Goal: Information Seeking & Learning: Learn about a topic

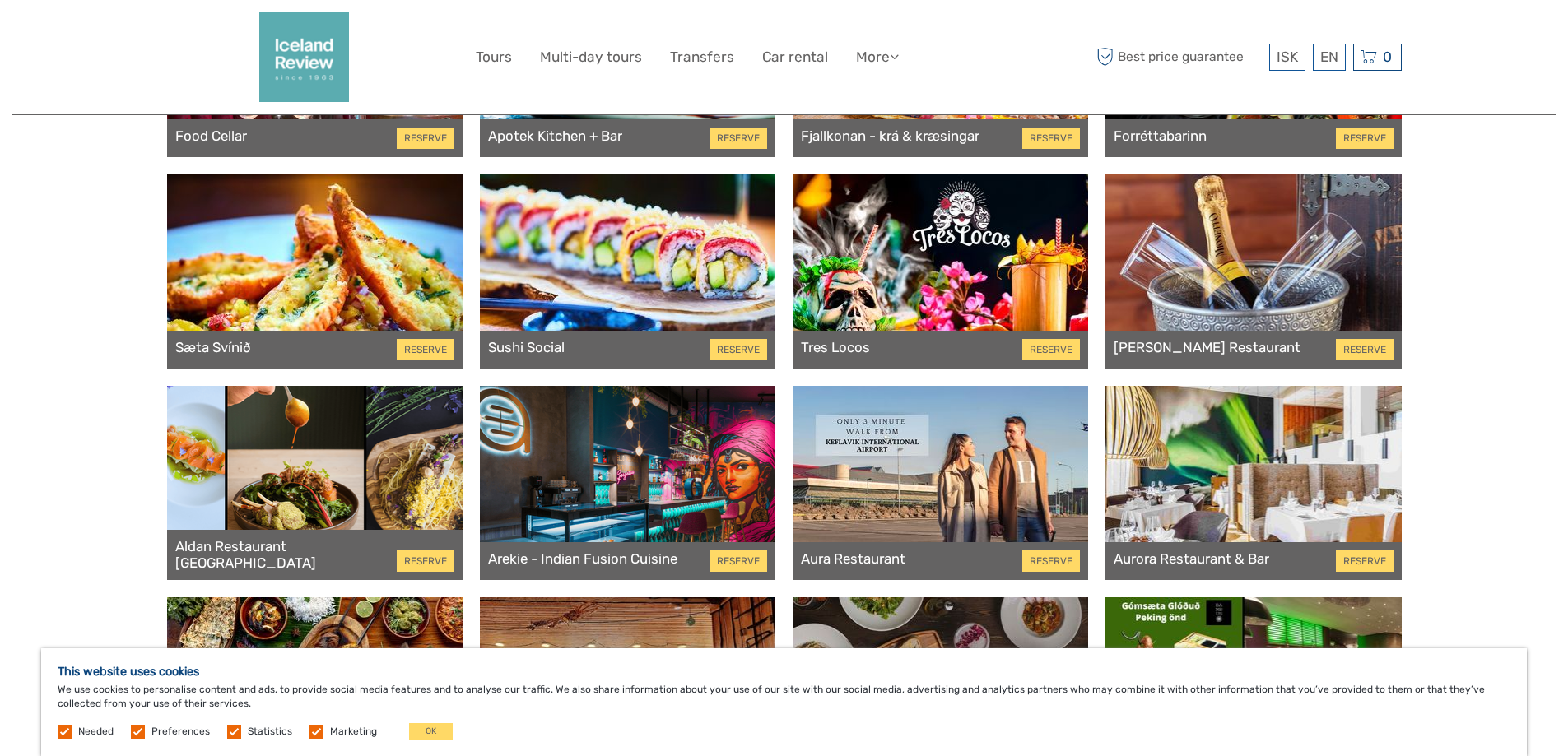
scroll to position [247, 0]
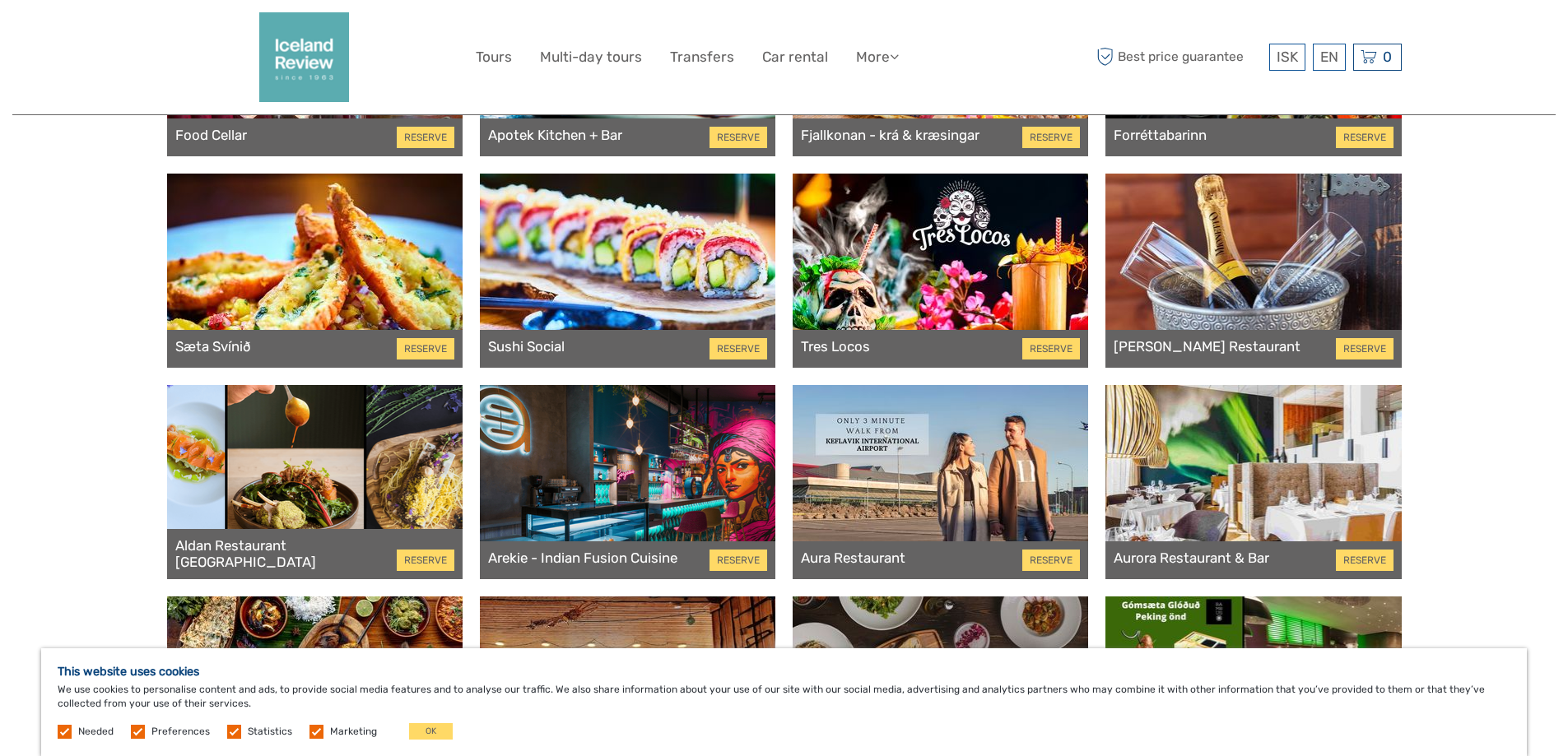
click at [603, 257] on div at bounding box center [628, 270] width 296 height 195
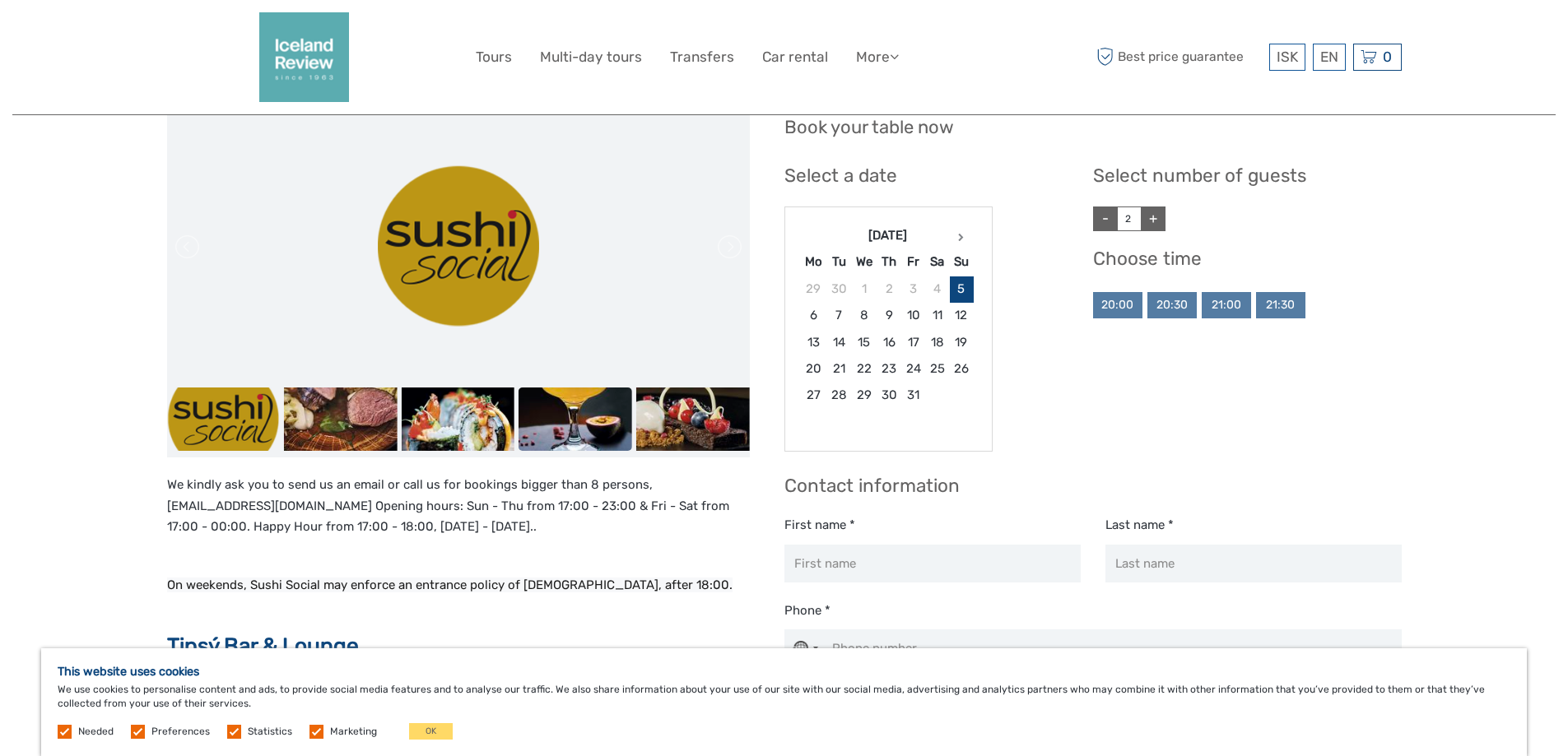
scroll to position [82, 0]
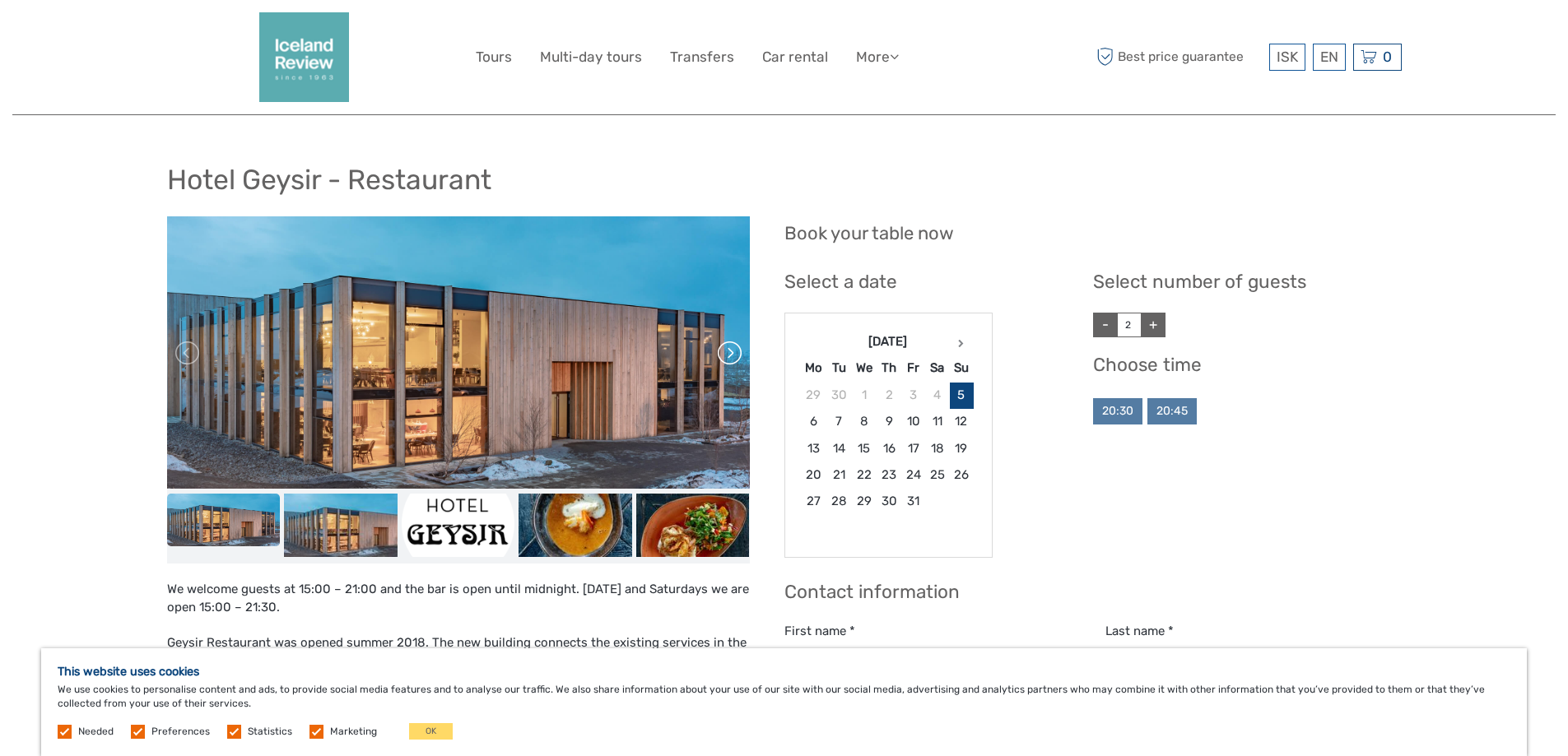
click at [733, 360] on link at bounding box center [728, 353] width 26 height 26
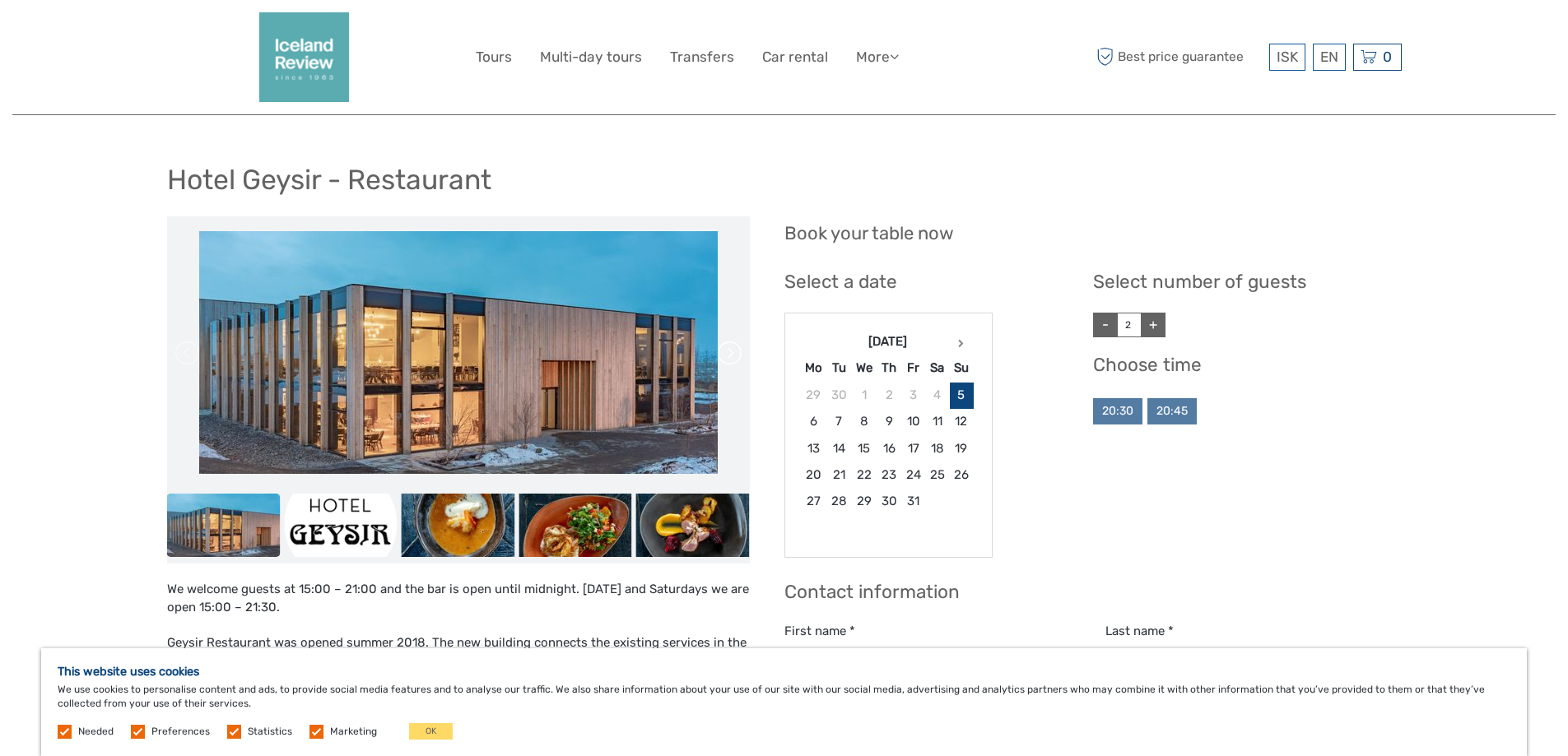
click at [733, 358] on link at bounding box center [728, 353] width 26 height 26
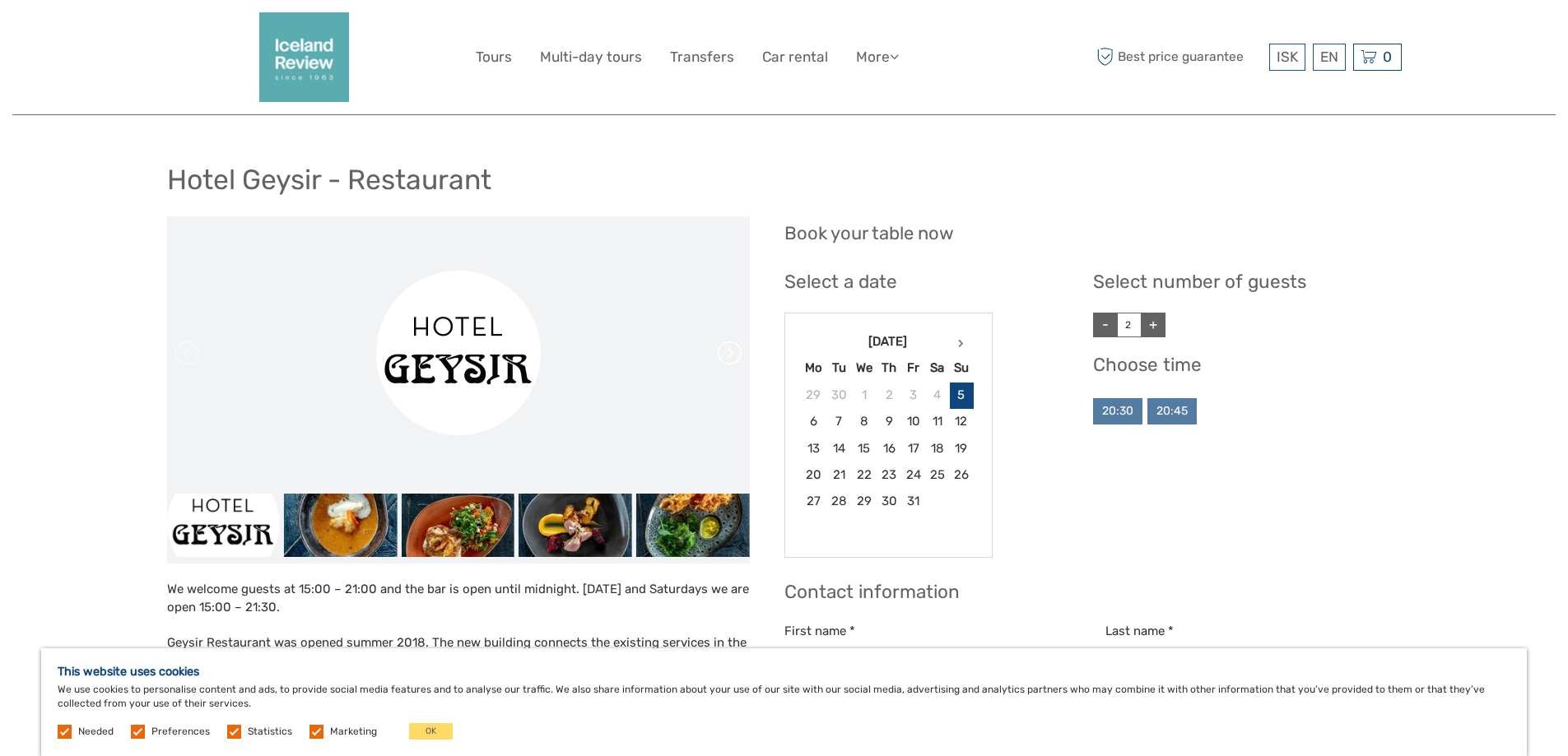
click at [733, 358] on link at bounding box center [728, 353] width 26 height 26
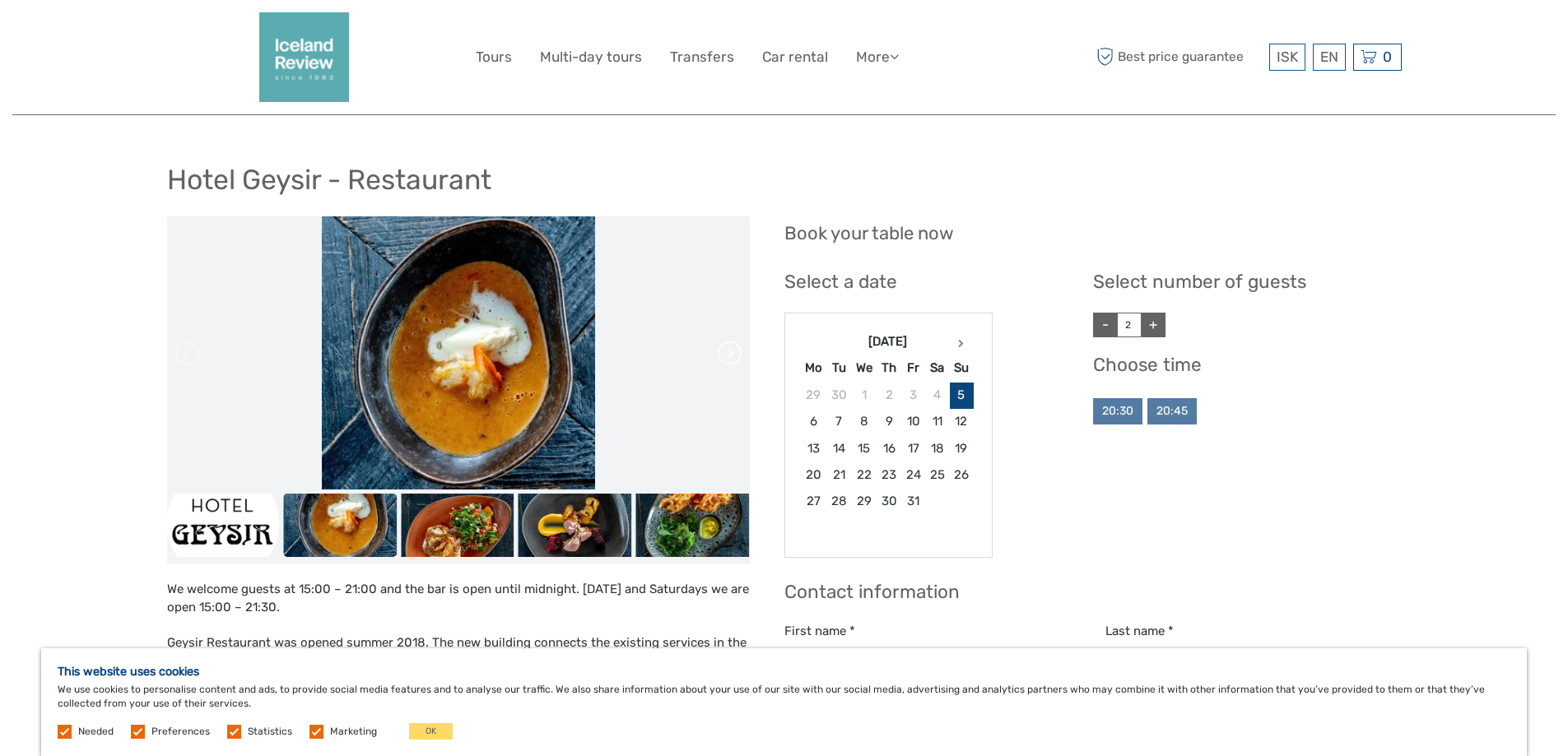
click at [733, 358] on link at bounding box center [728, 353] width 26 height 26
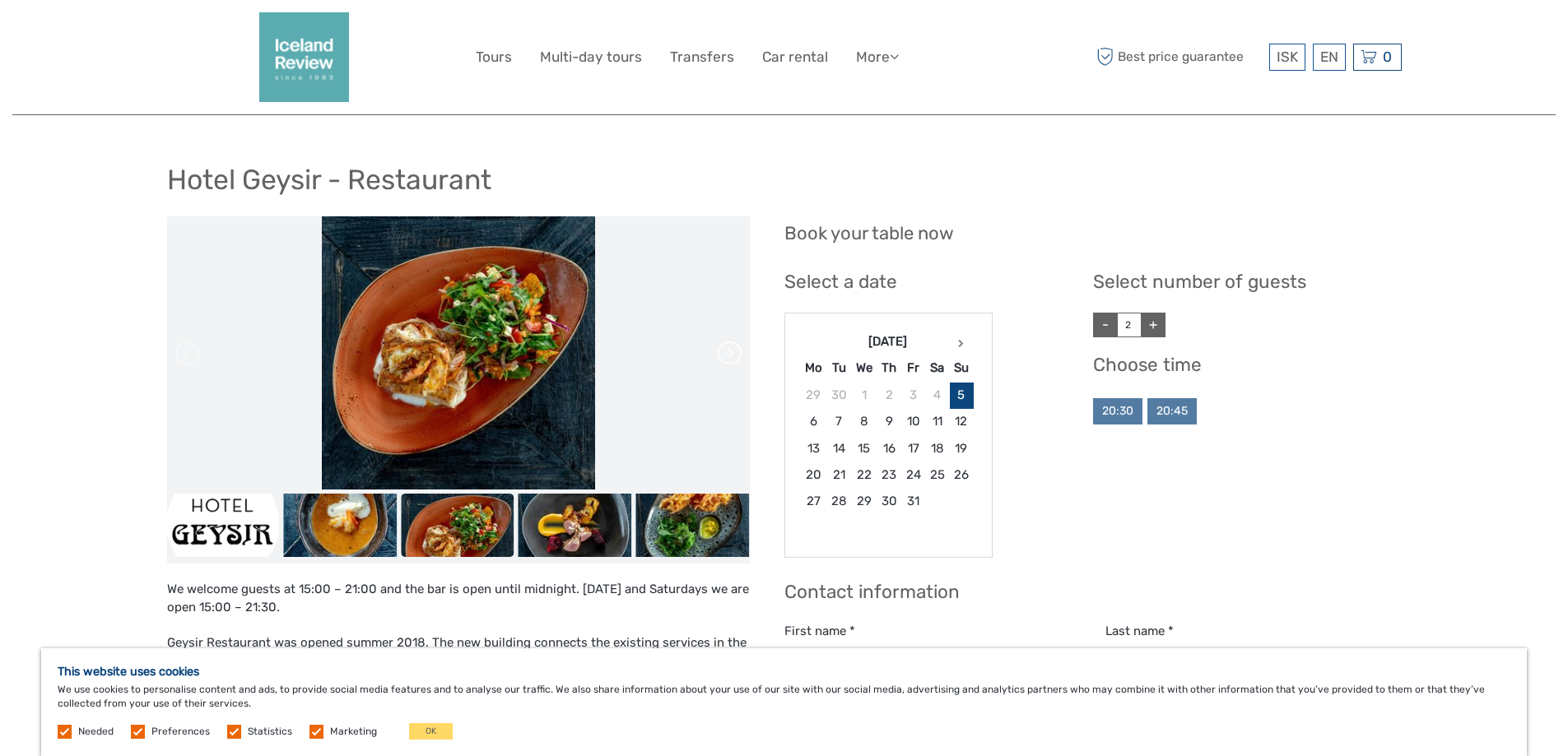
click at [733, 358] on link at bounding box center [728, 353] width 26 height 26
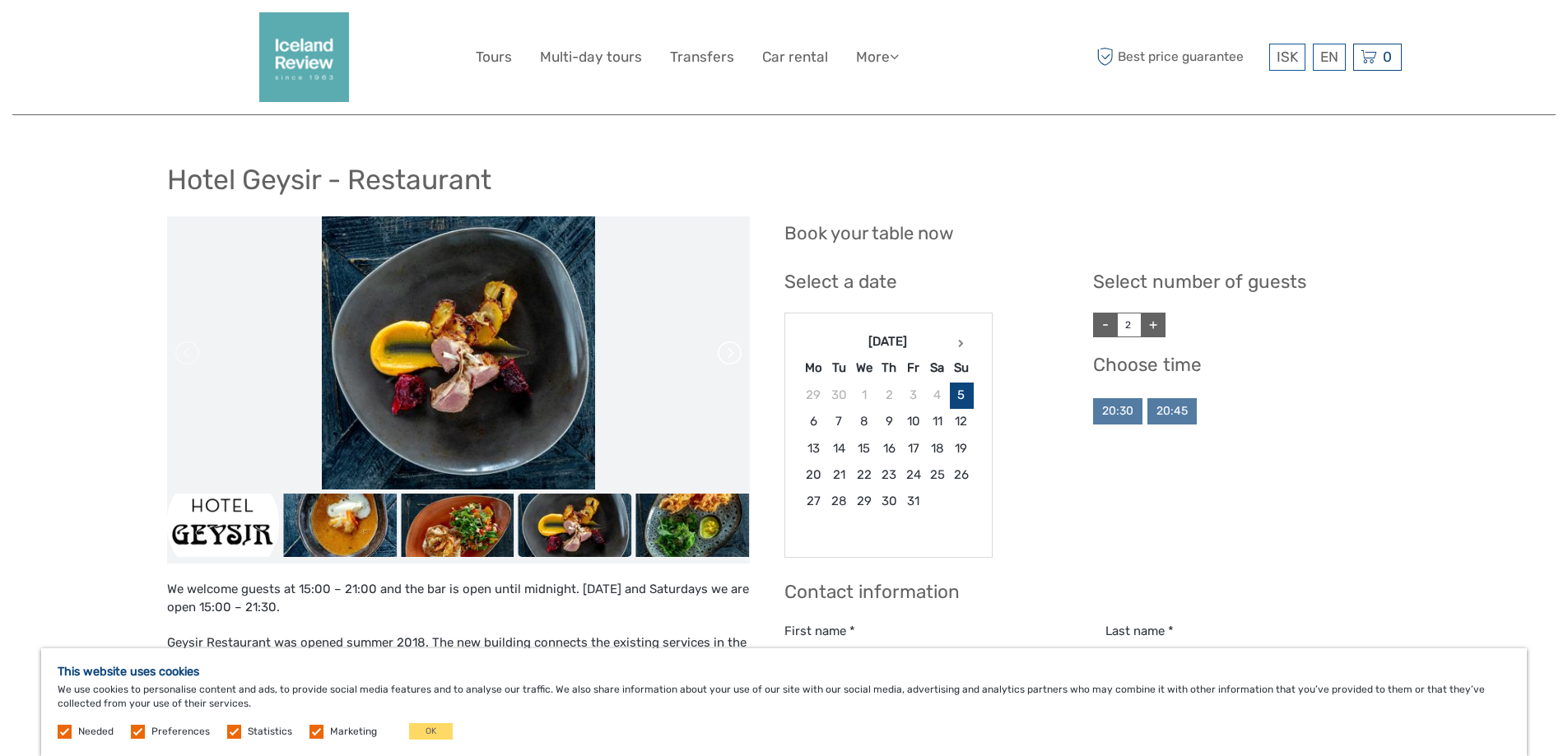
click at [733, 358] on link at bounding box center [728, 353] width 26 height 26
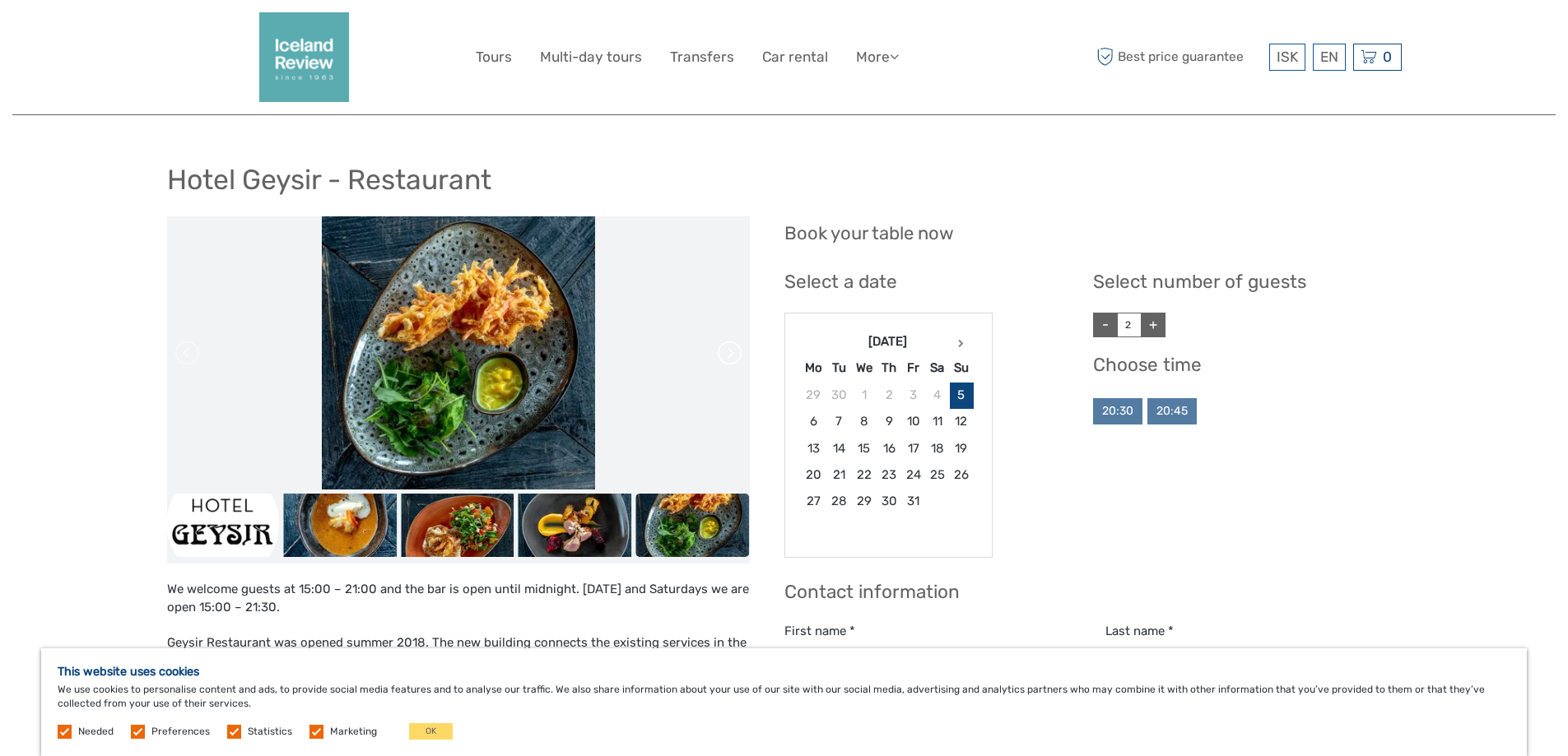
click at [733, 358] on link at bounding box center [728, 353] width 26 height 26
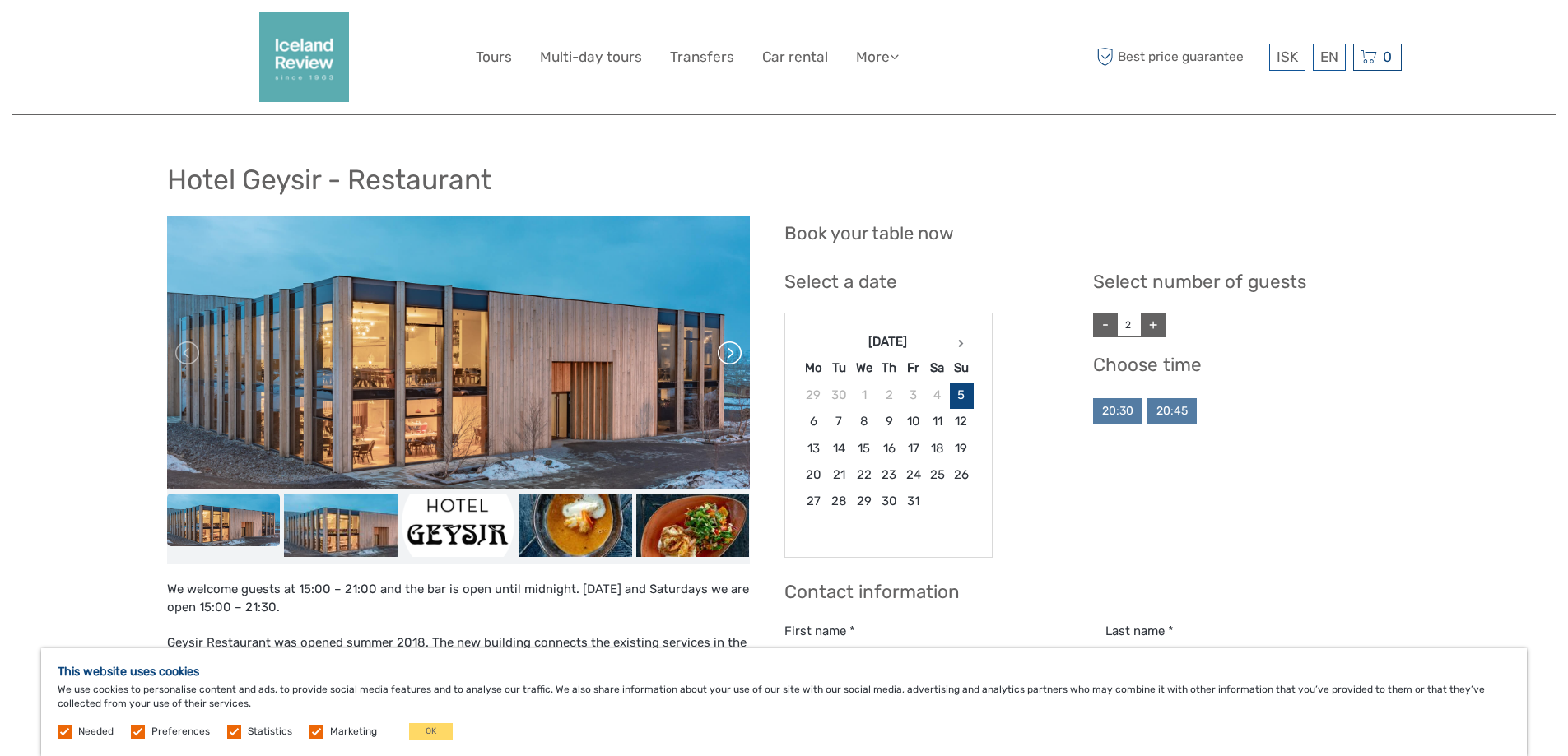
click at [733, 358] on div at bounding box center [459, 353] width 583 height 274
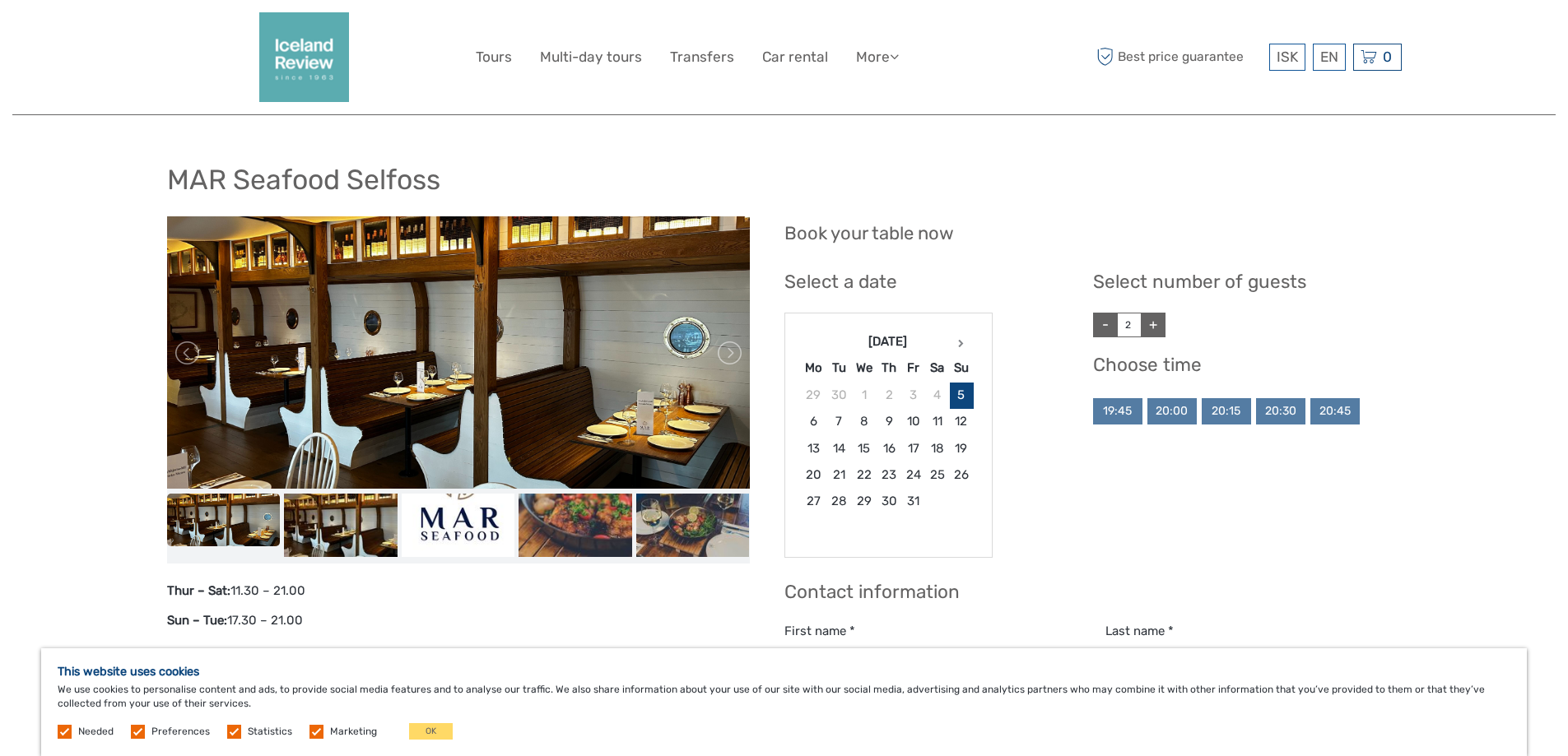
click at [743, 355] on img at bounding box center [459, 353] width 583 height 274
click at [727, 353] on link at bounding box center [728, 353] width 26 height 26
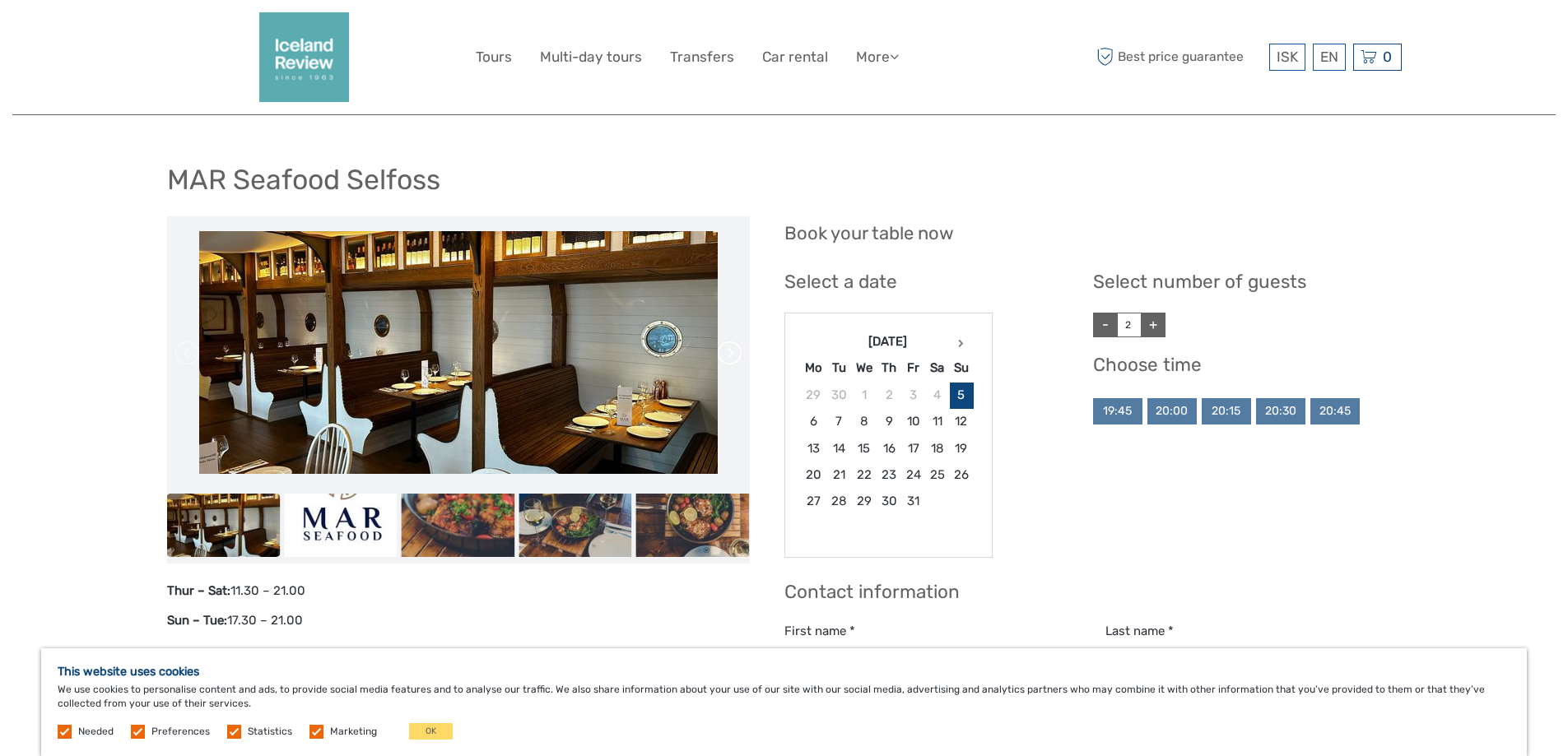
click at [727, 353] on link at bounding box center [728, 353] width 26 height 26
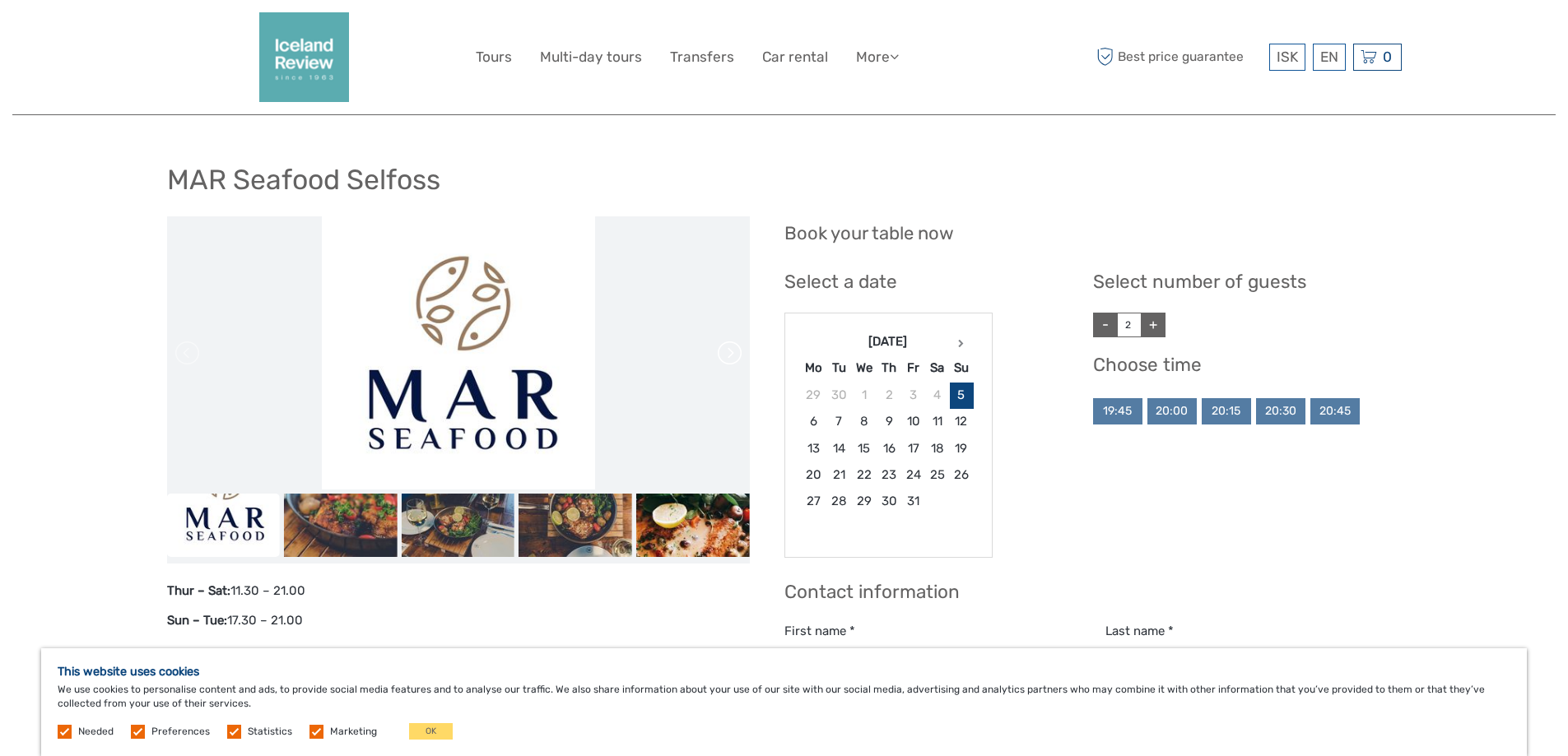
click at [727, 353] on link at bounding box center [728, 353] width 26 height 26
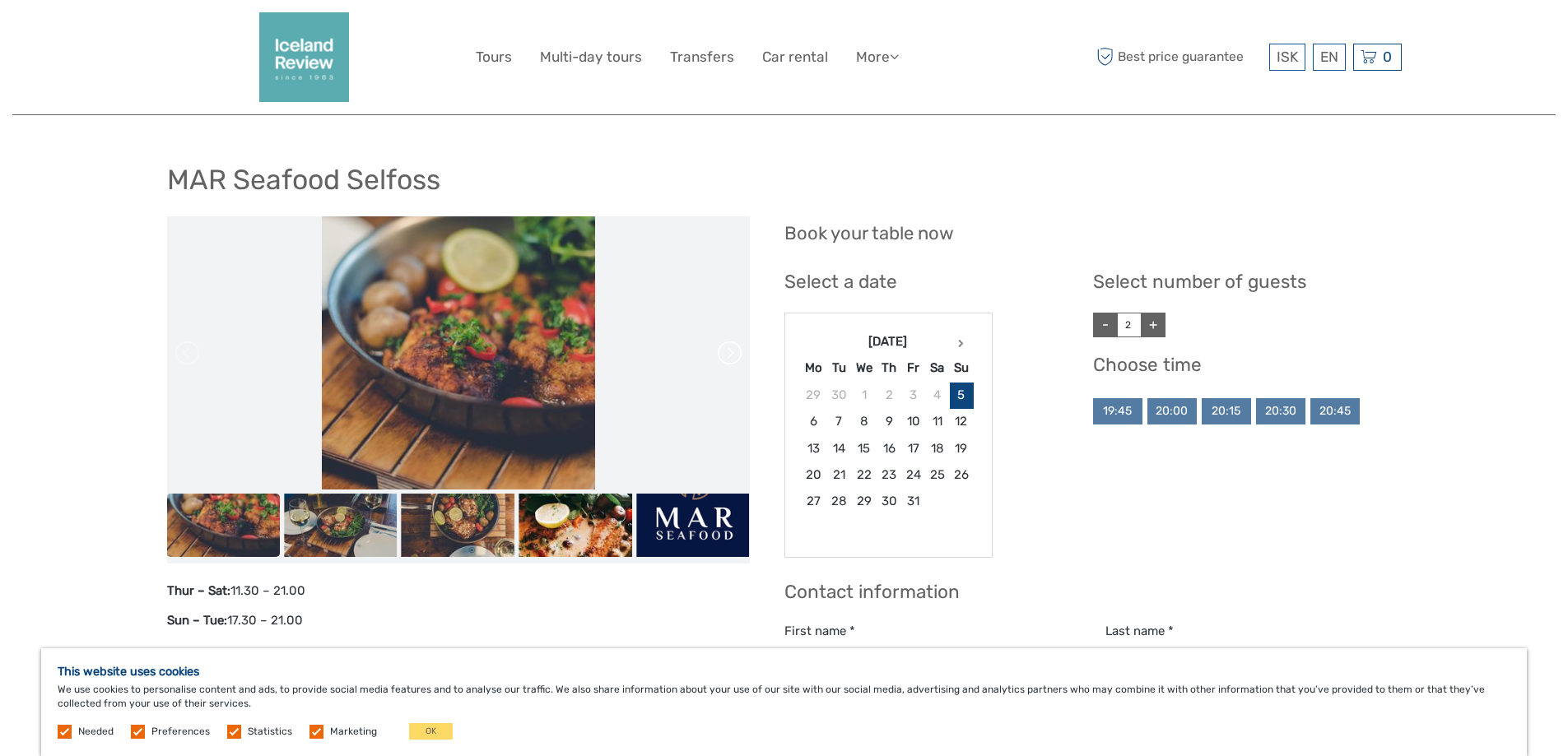
click at [727, 353] on link at bounding box center [728, 353] width 26 height 26
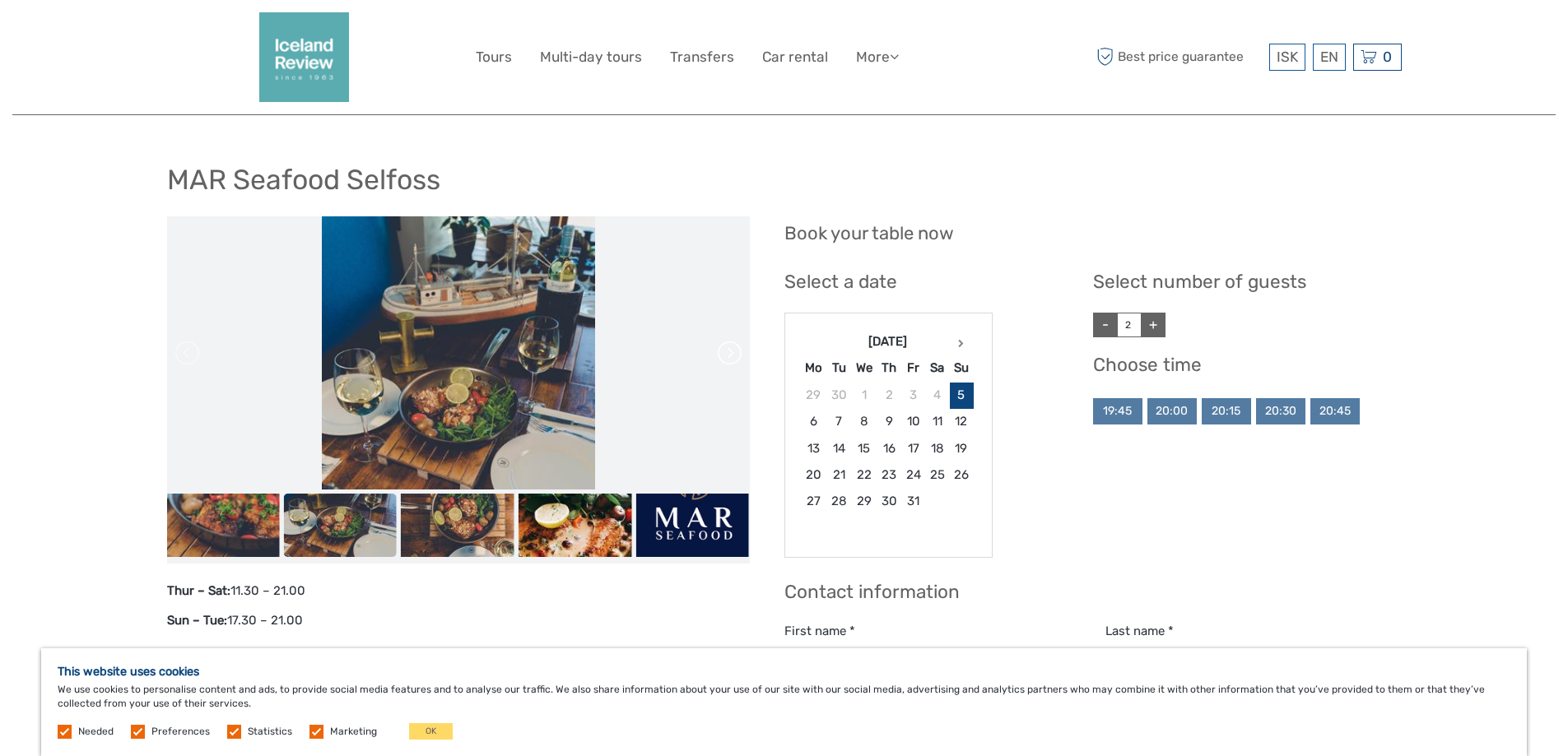
click at [727, 353] on link at bounding box center [728, 353] width 26 height 26
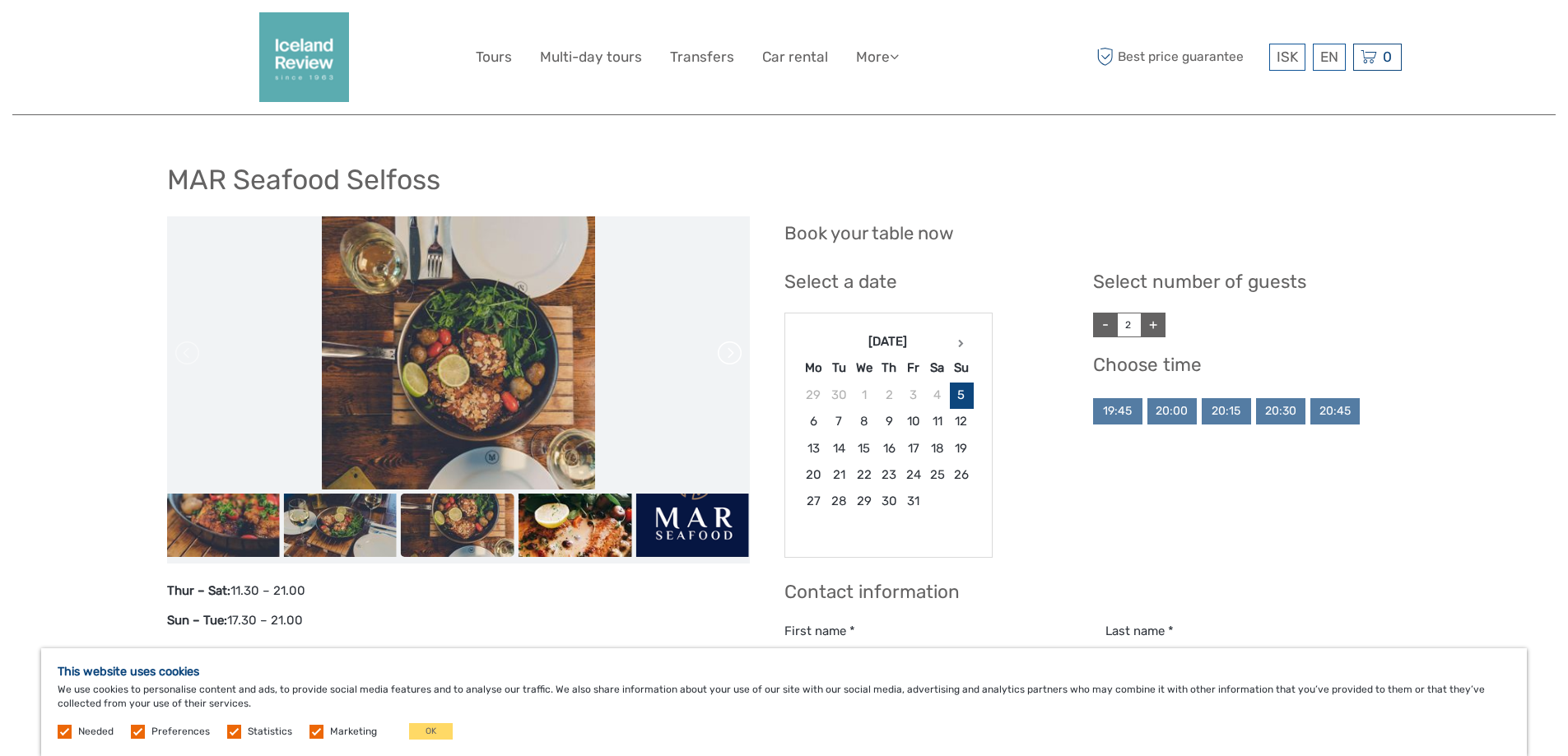
click at [727, 353] on link at bounding box center [728, 353] width 26 height 26
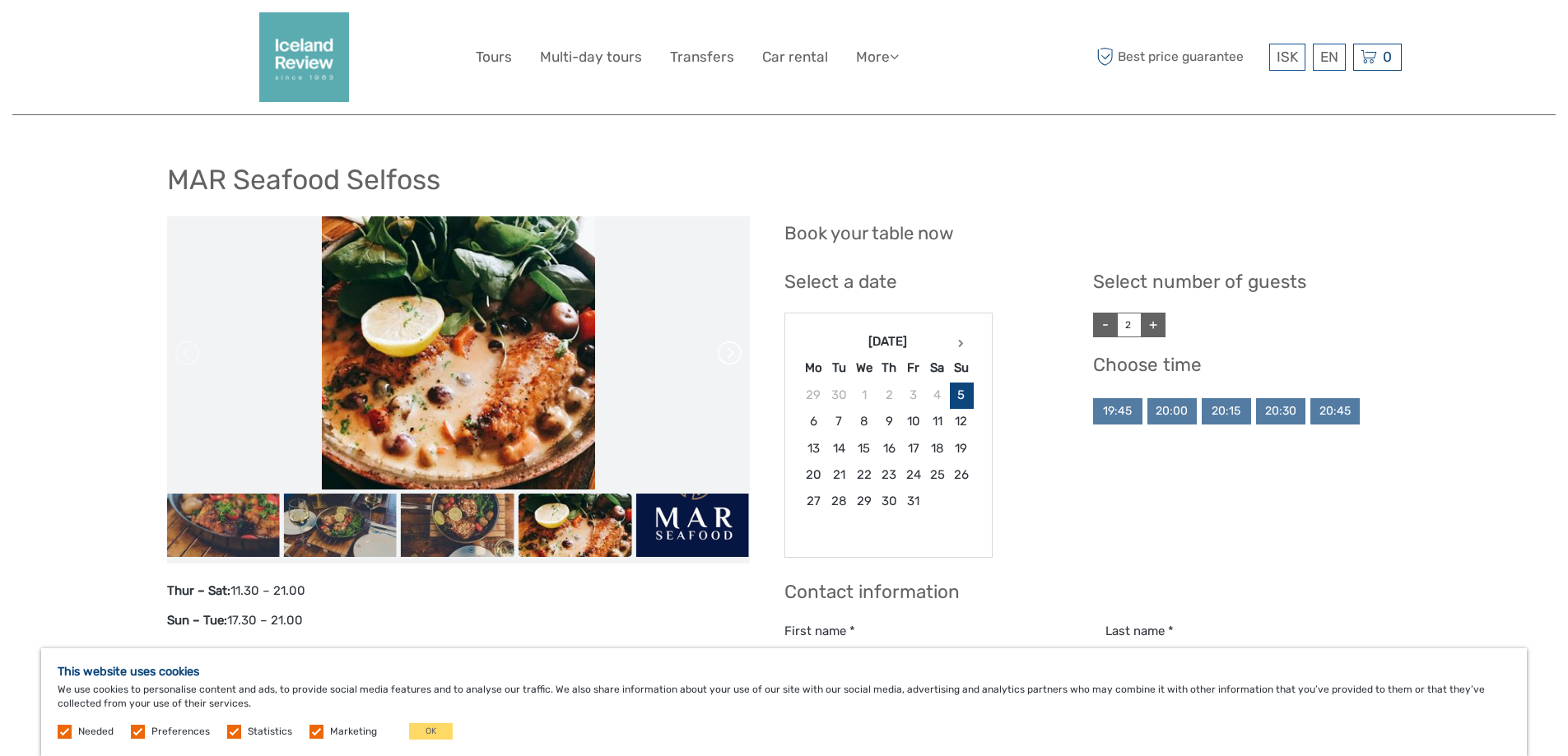
click at [727, 353] on link at bounding box center [728, 353] width 26 height 26
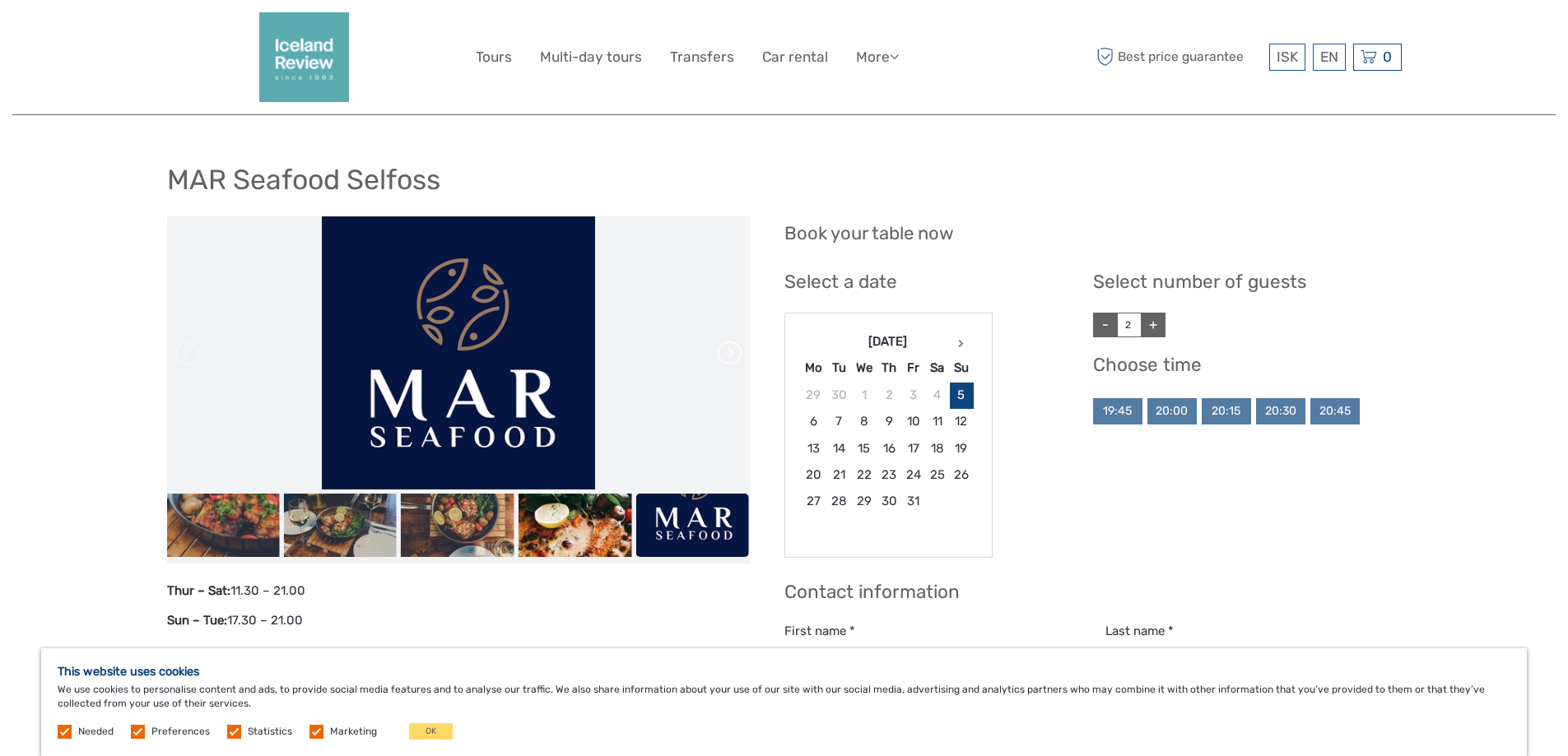
click at [727, 353] on link at bounding box center [728, 353] width 26 height 26
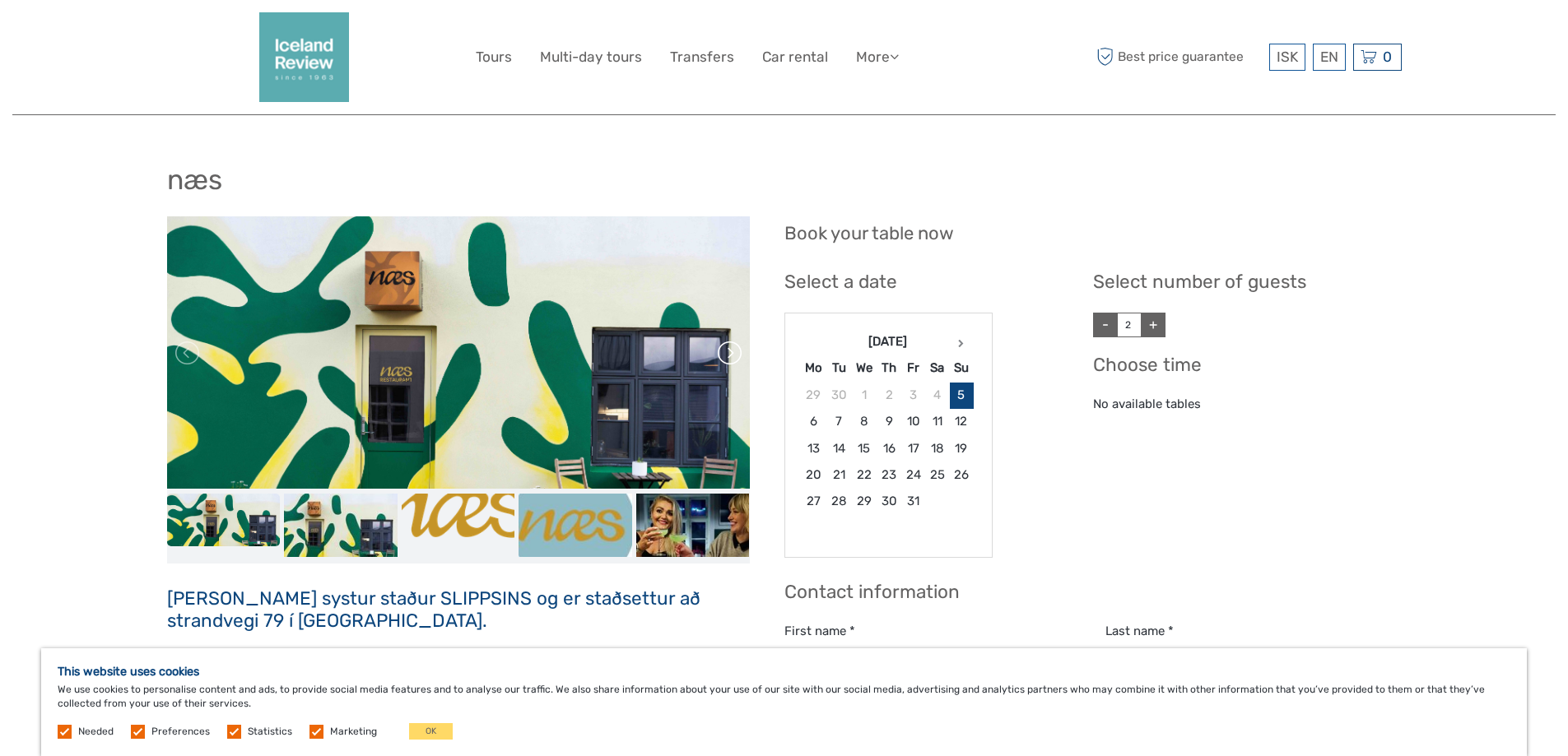
click at [730, 362] on link at bounding box center [728, 353] width 26 height 26
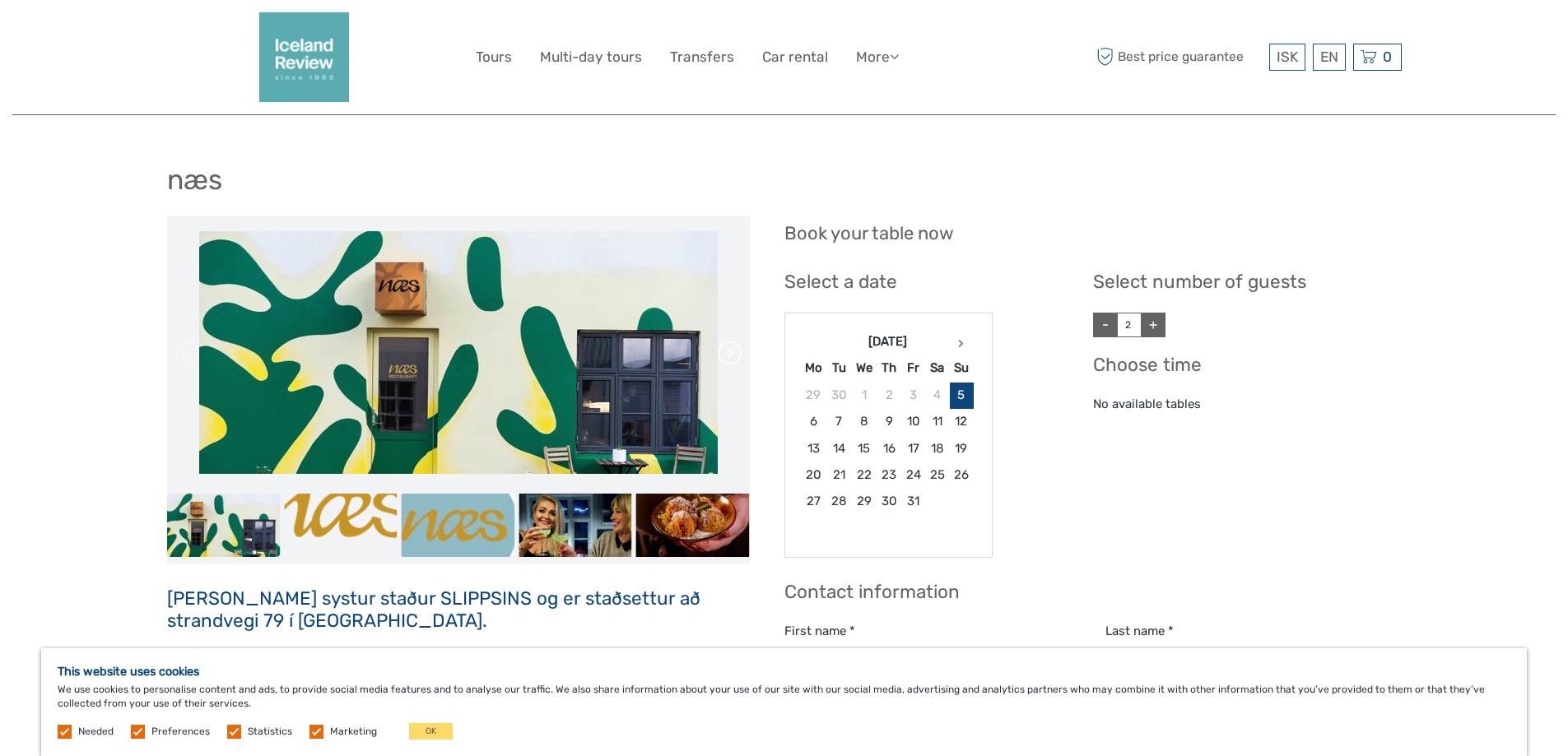
click at [730, 362] on link at bounding box center [728, 353] width 26 height 26
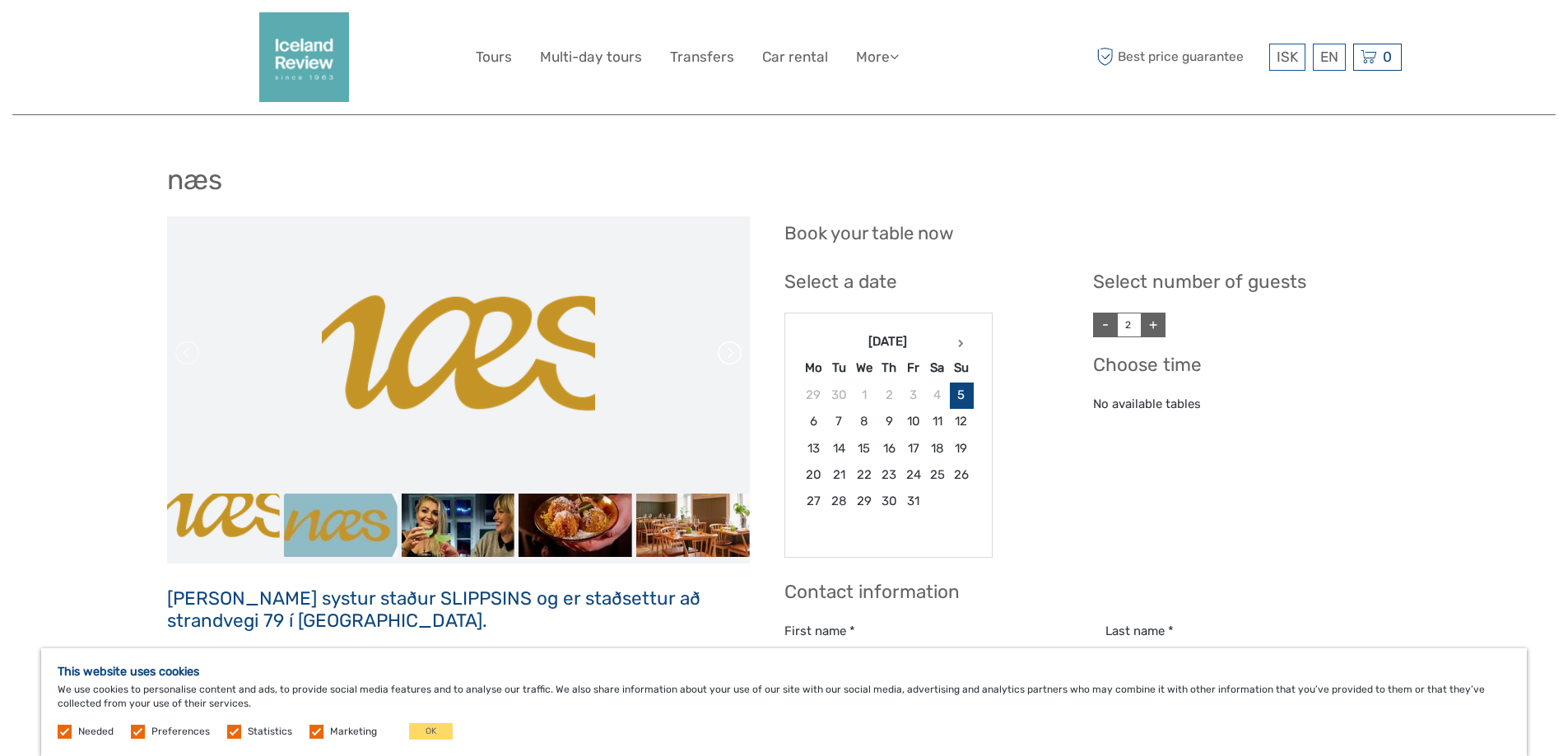
click at [730, 362] on link at bounding box center [728, 353] width 26 height 26
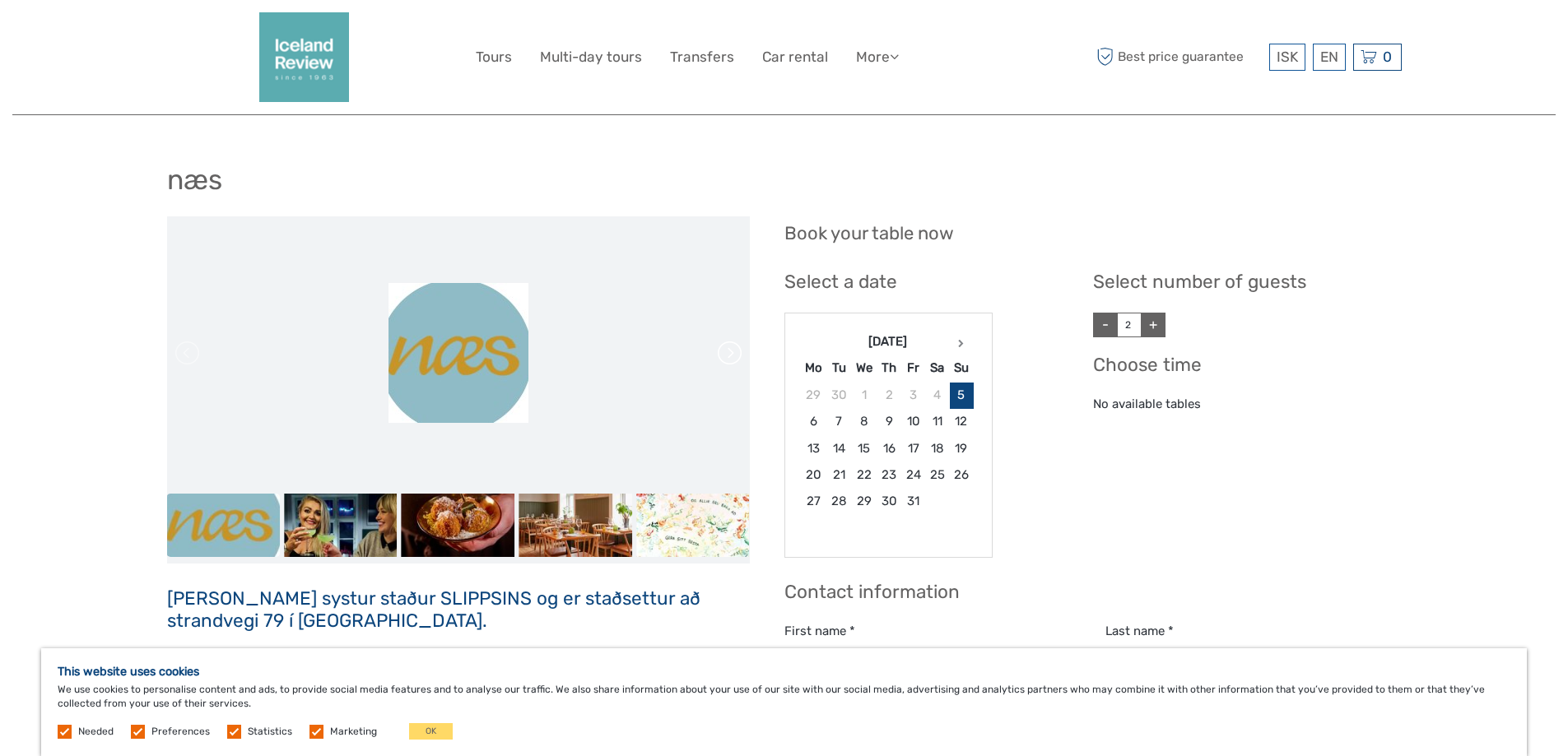
click at [730, 362] on link at bounding box center [728, 353] width 26 height 26
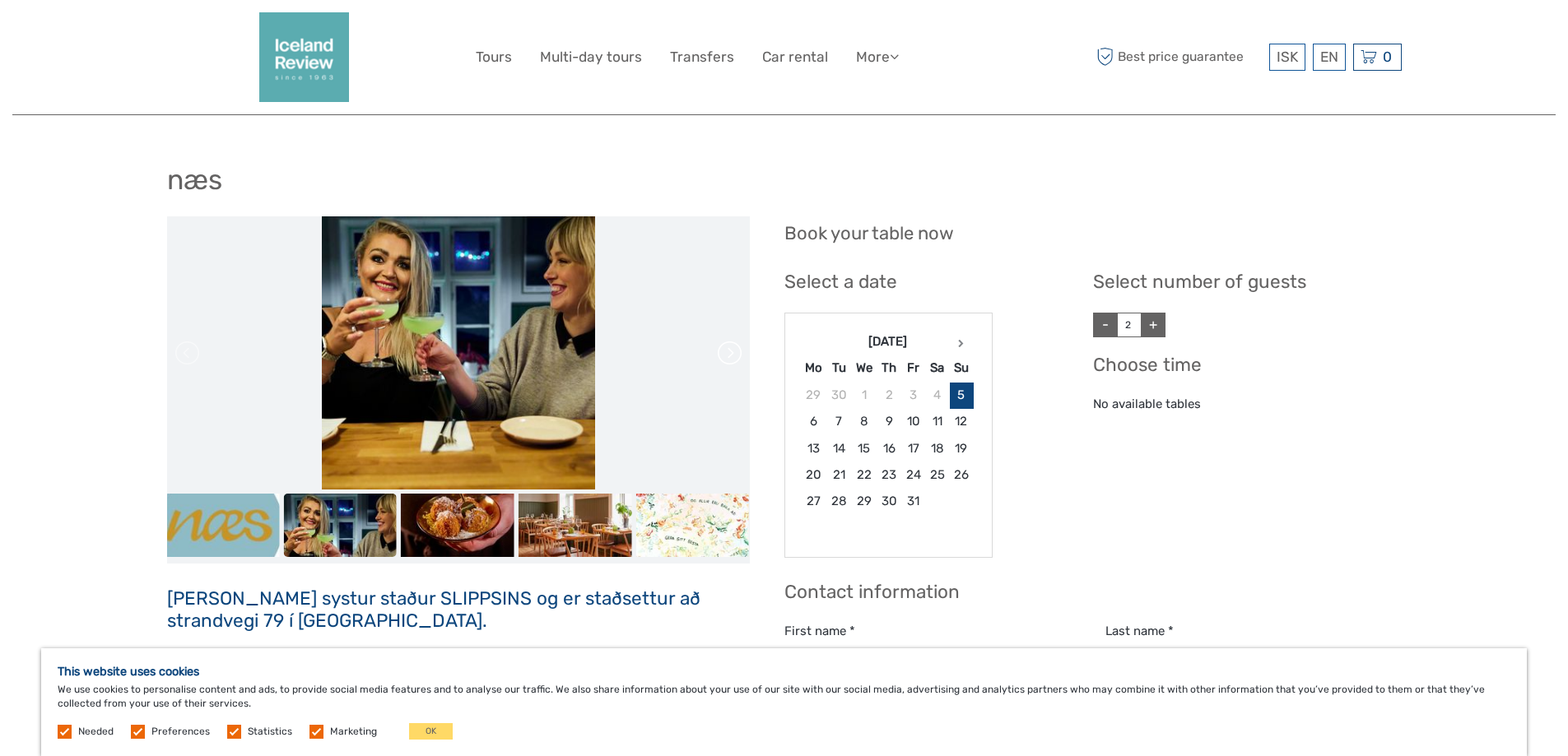
click at [730, 362] on link at bounding box center [728, 353] width 26 height 26
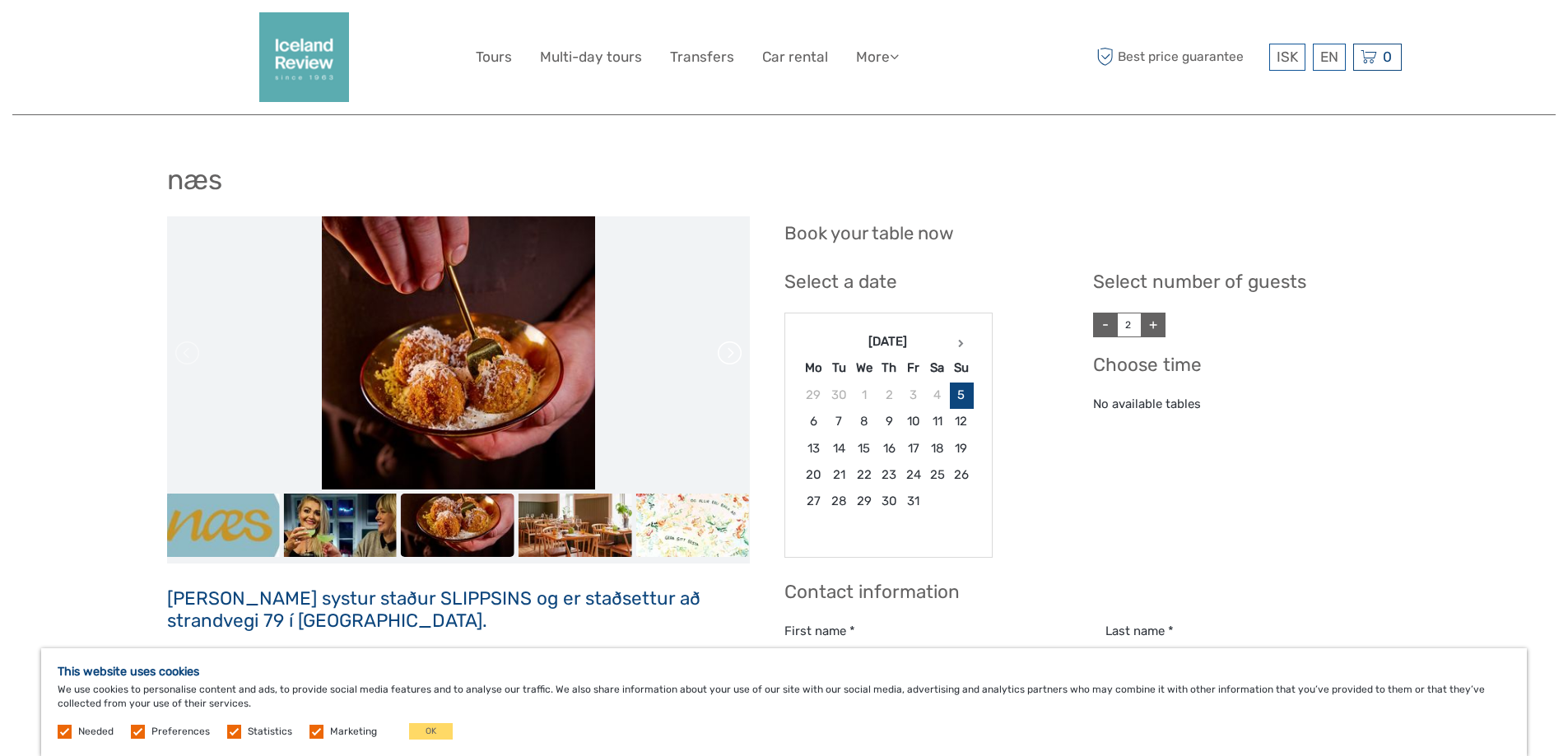
click at [730, 362] on link at bounding box center [728, 353] width 26 height 26
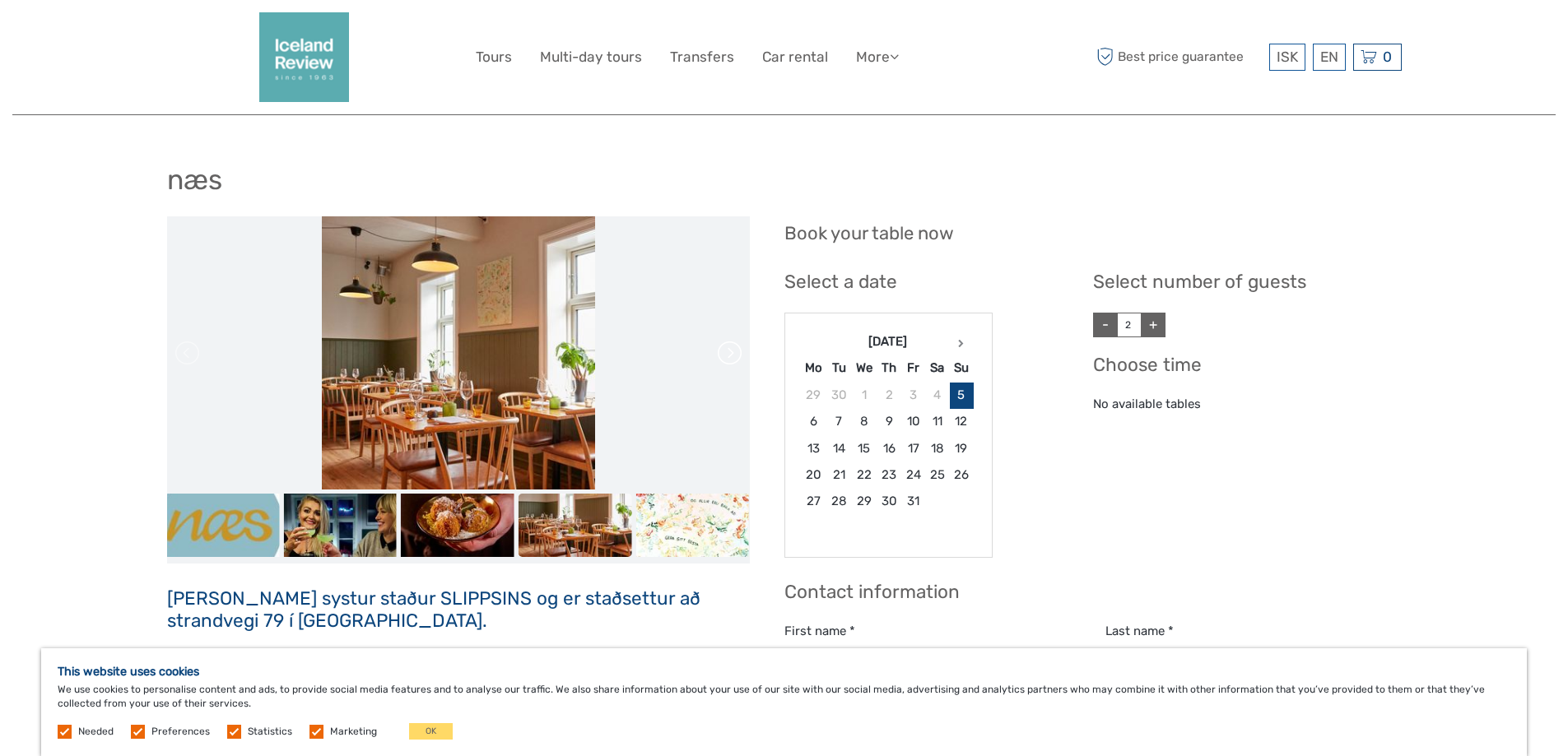
click at [730, 362] on link at bounding box center [728, 353] width 26 height 26
